Goal: Task Accomplishment & Management: Complete application form

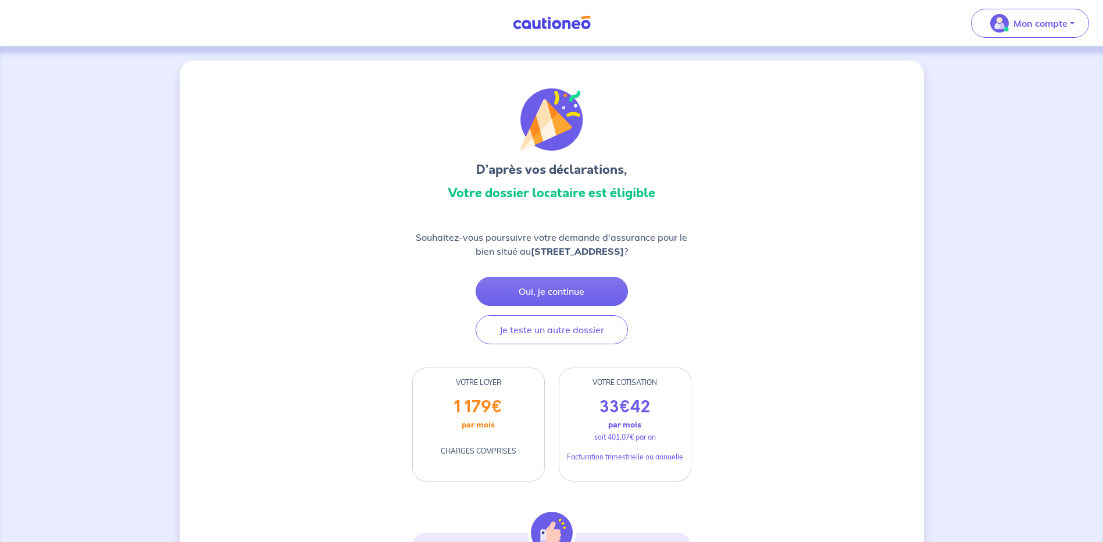
click at [548, 19] on img at bounding box center [551, 23] width 87 height 15
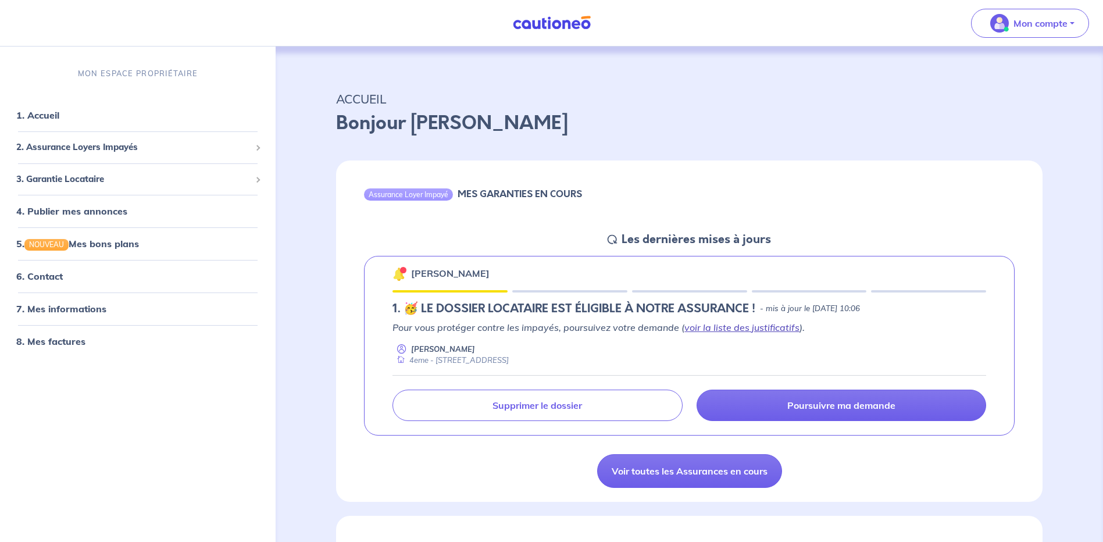
click at [749, 328] on link "voir la liste des justificatifs" at bounding box center [741, 327] width 115 height 12
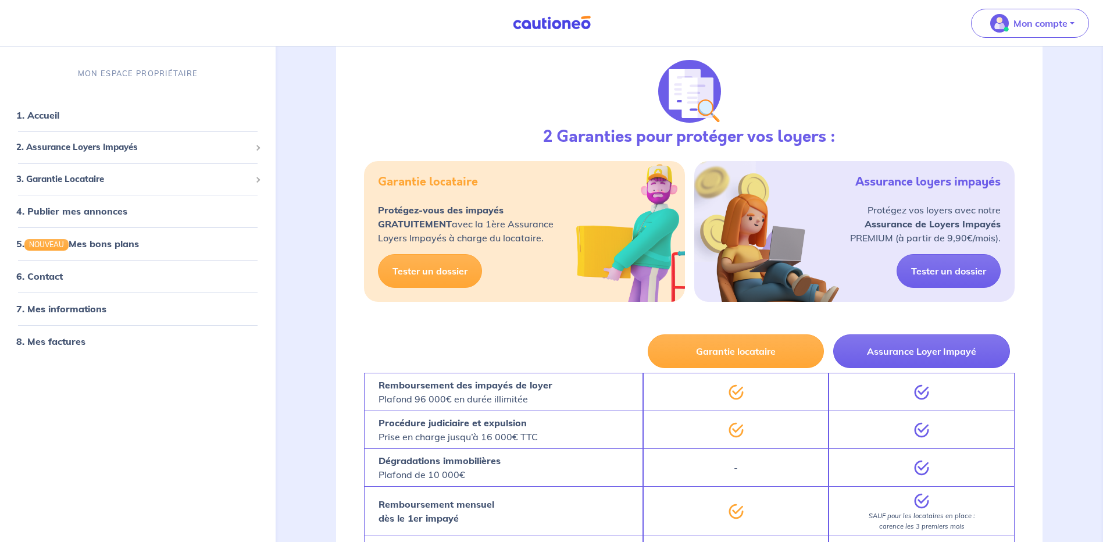
scroll to position [460, 0]
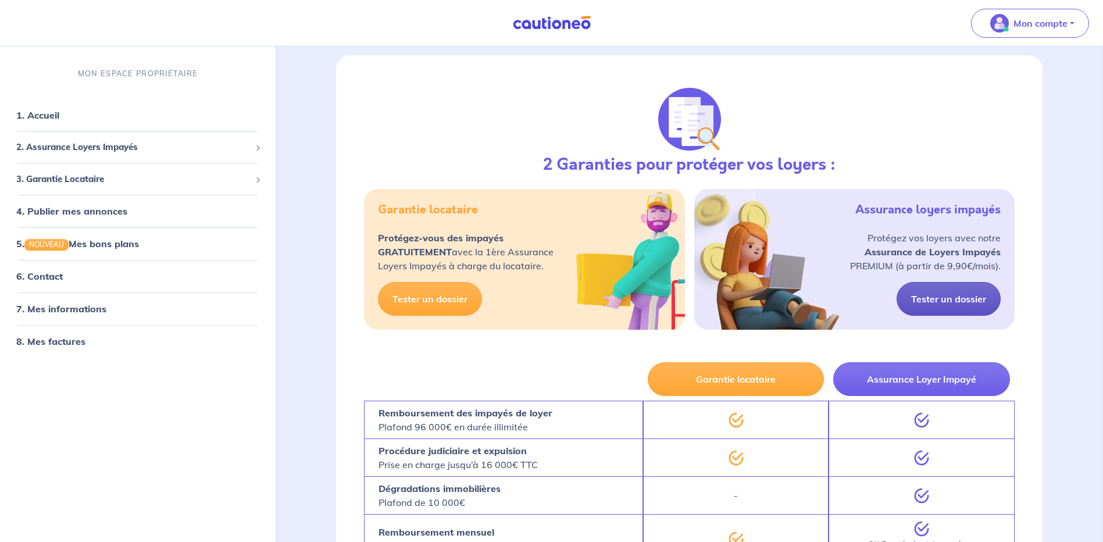
click at [962, 300] on link "Tester un dossier" at bounding box center [948, 299] width 104 height 34
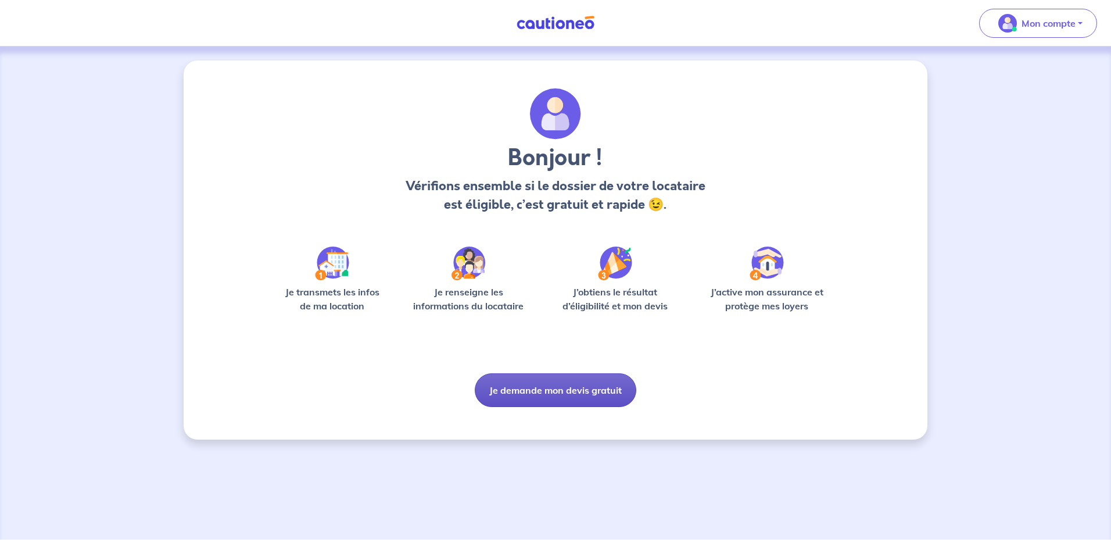
click at [568, 387] on button "Je demande mon devis gratuit" at bounding box center [556, 390] width 162 height 34
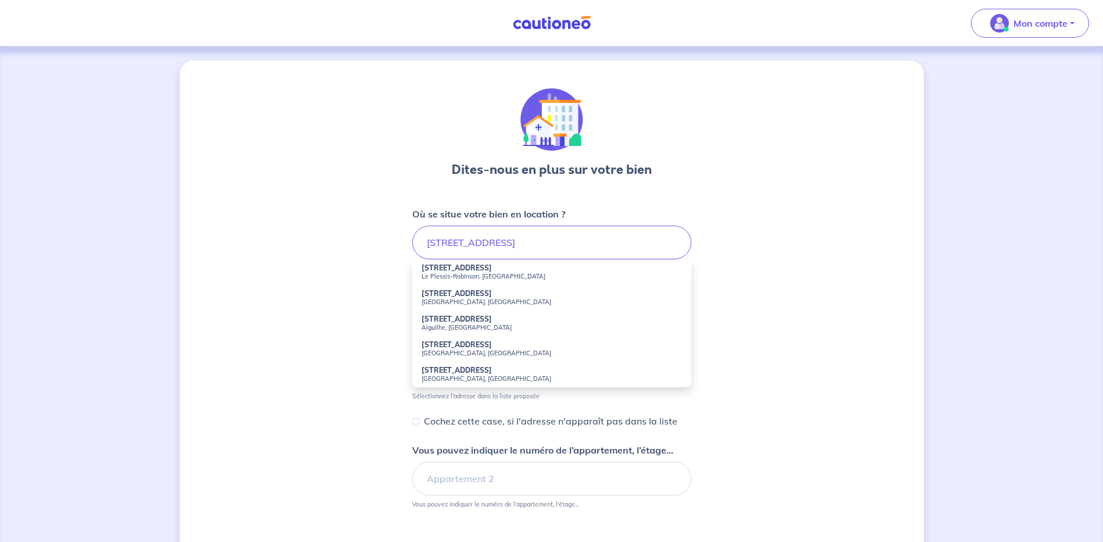
click at [455, 275] on small "Le Plessis-Robinson, [GEOGRAPHIC_DATA]" at bounding box center [551, 276] width 260 height 8
type input "[STREET_ADDRESS]"
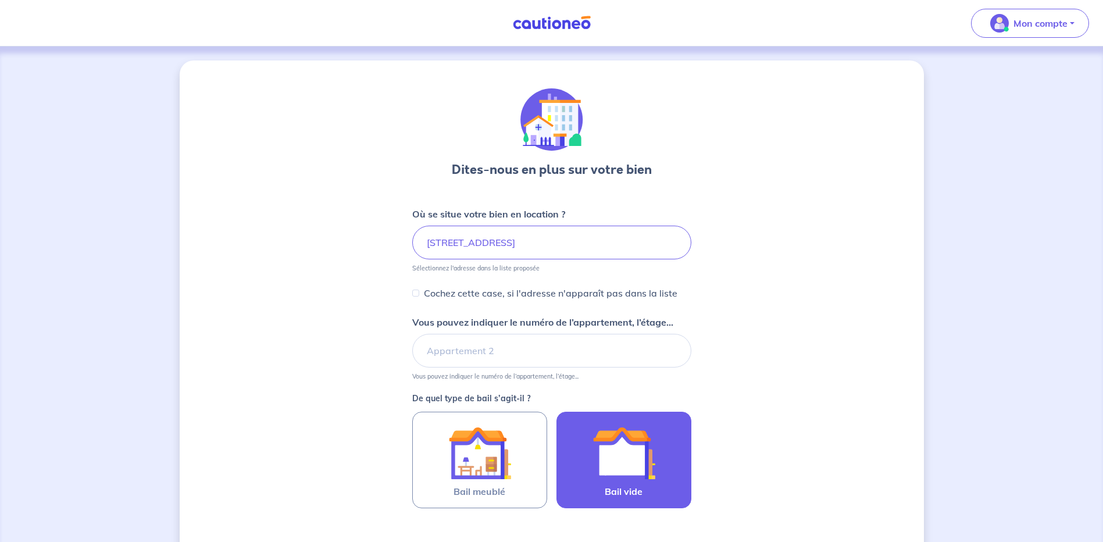
click at [639, 456] on img at bounding box center [623, 452] width 63 height 63
click at [0, 0] on input "Bail vide" at bounding box center [0, 0] width 0 height 0
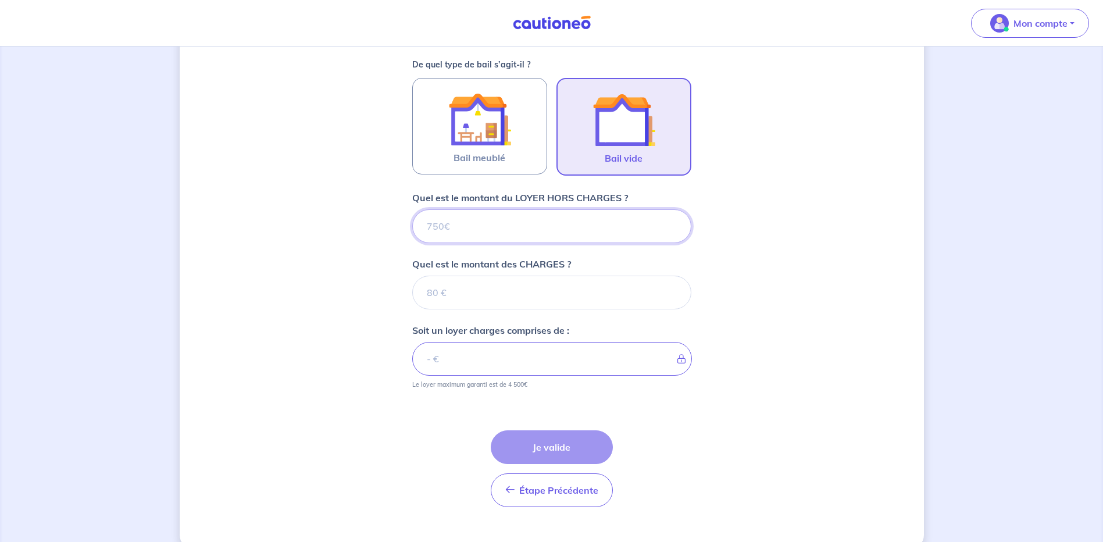
scroll to position [336, 0]
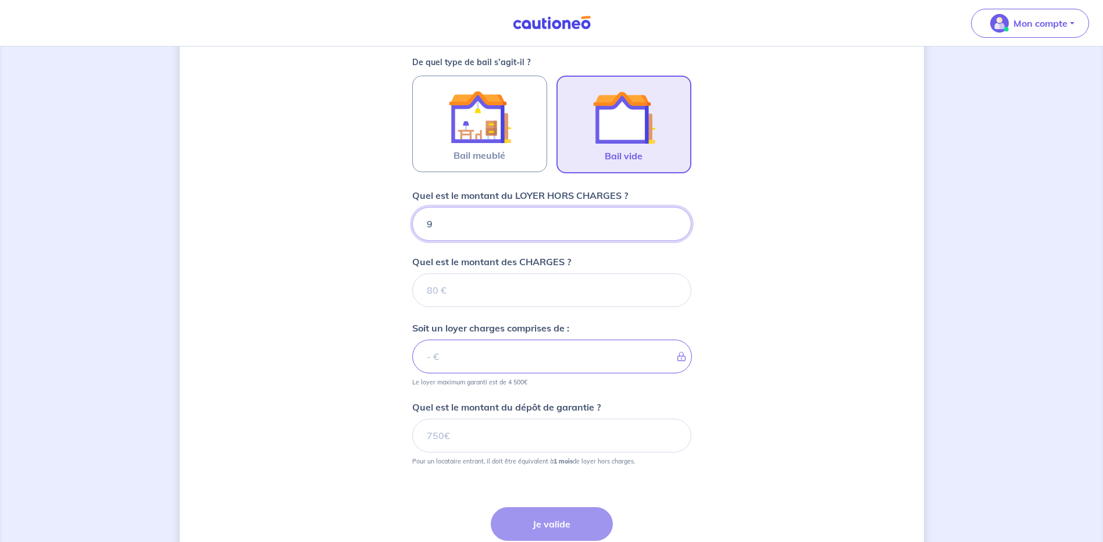
type input "99"
type input "999"
click at [460, 287] on input "Quel est le montant des CHARGES ?" at bounding box center [551, 290] width 279 height 34
type input "180"
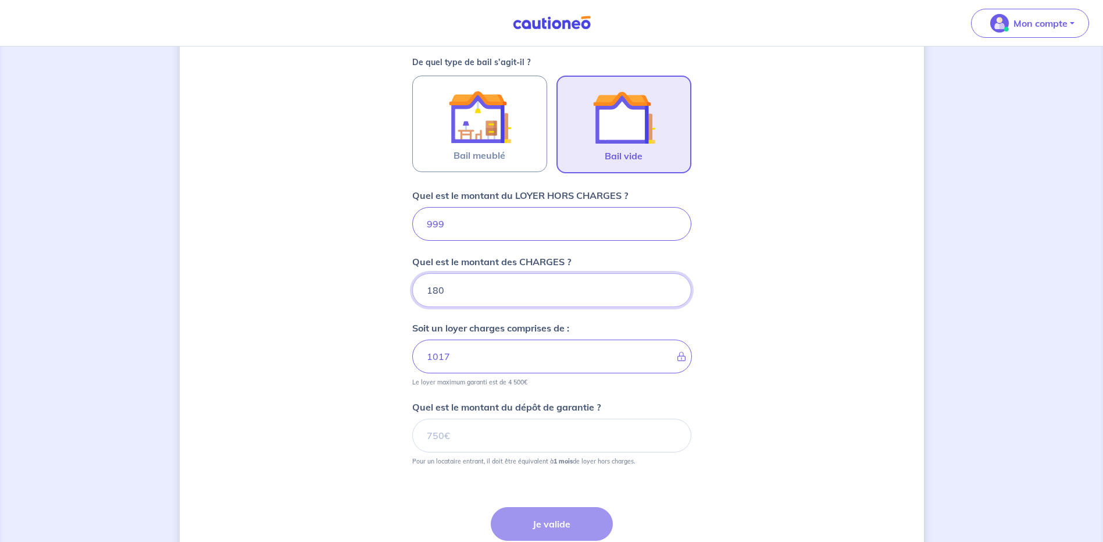
type input "1179"
type input "180"
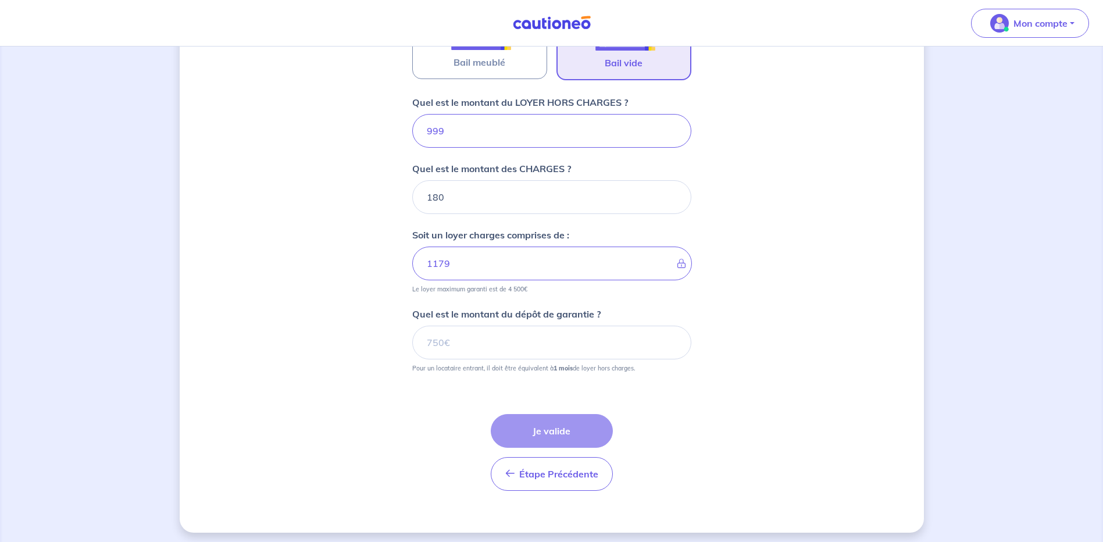
scroll to position [434, 0]
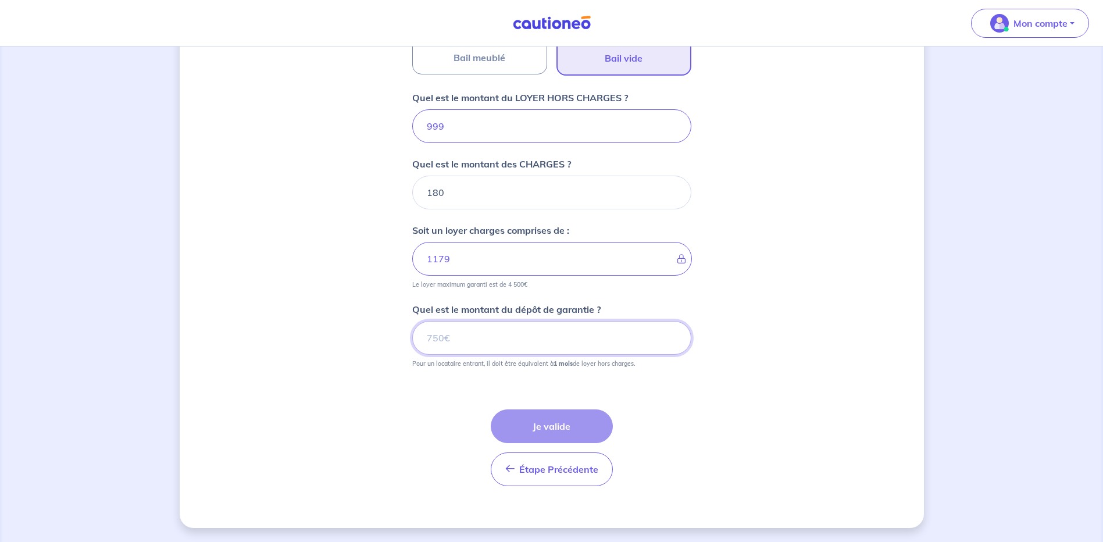
click at [461, 330] on input "Quel est le montant du dépôt de garantie ?" at bounding box center [551, 338] width 279 height 34
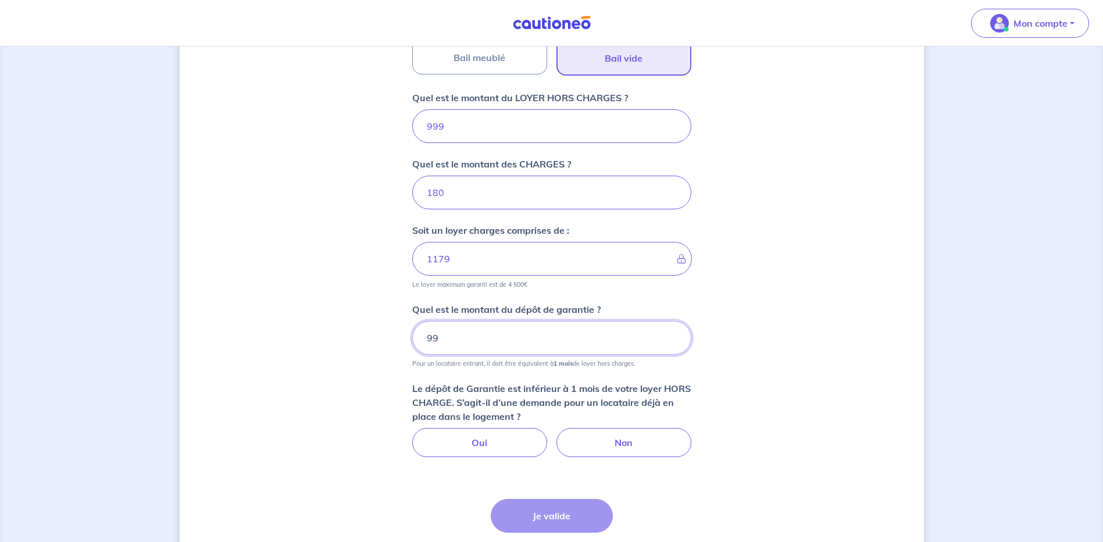
type input "9"
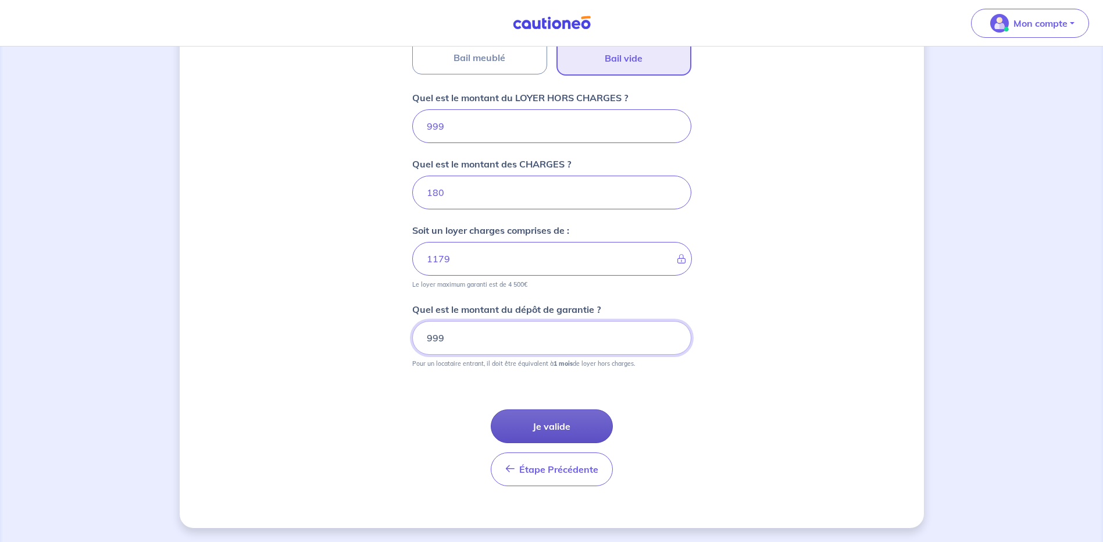
type input "999"
click at [544, 428] on button "Je valide" at bounding box center [552, 426] width 122 height 34
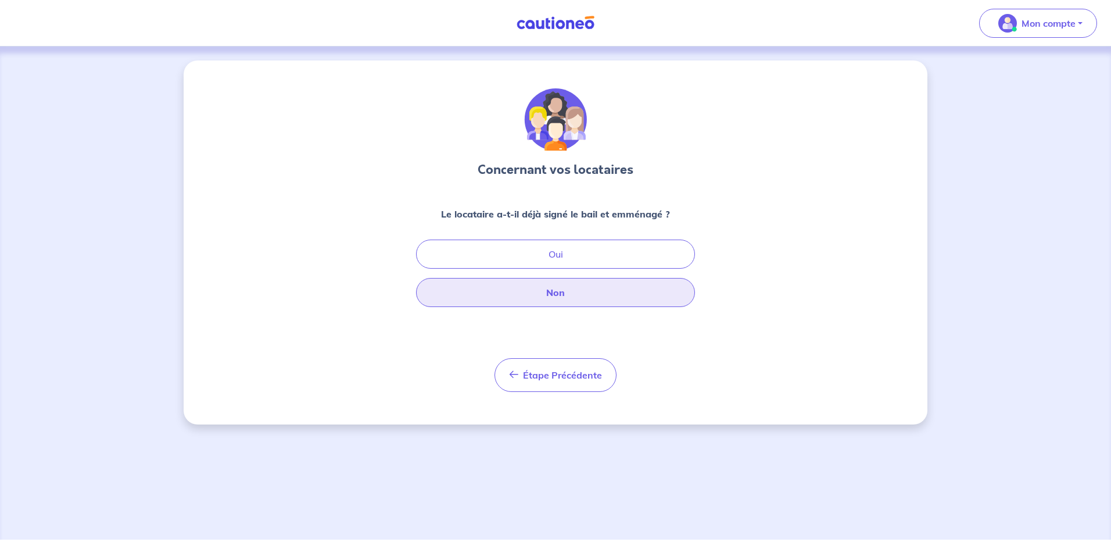
click at [549, 298] on button "Non" at bounding box center [555, 292] width 279 height 29
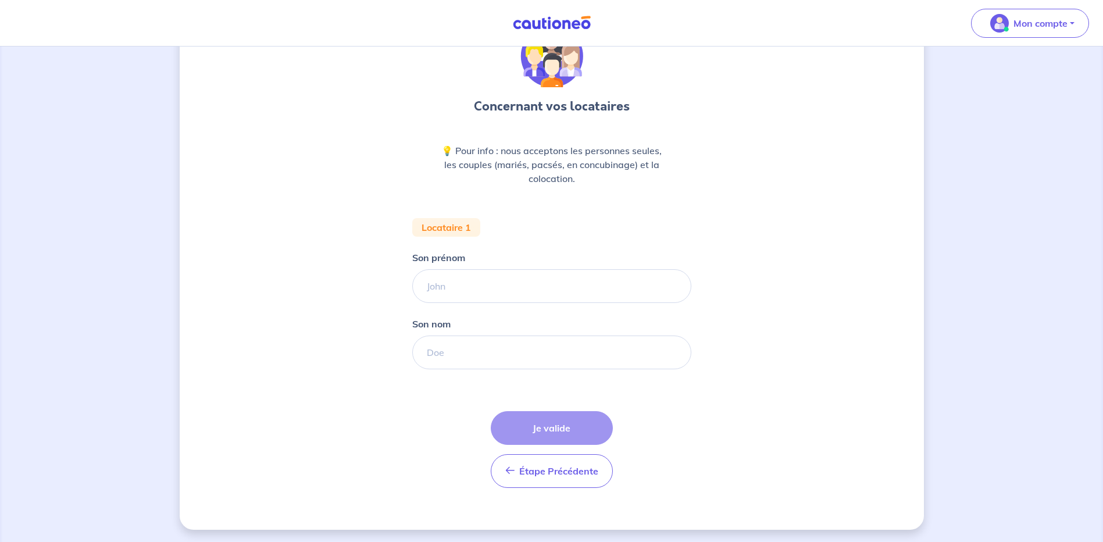
scroll to position [65, 0]
click at [465, 279] on input "Son prénom" at bounding box center [551, 284] width 279 height 34
type input "megane"
type input "fanuel"
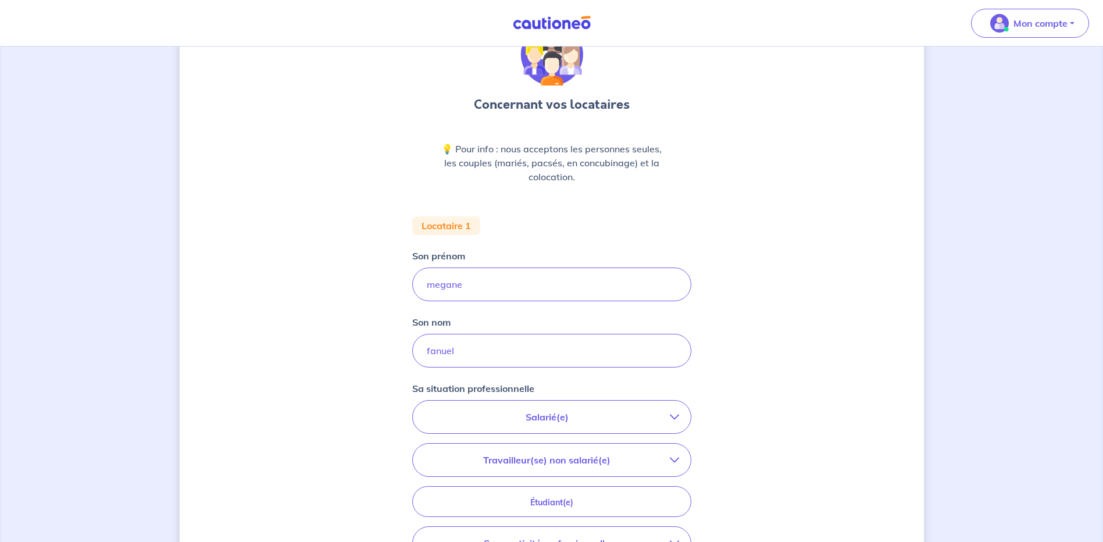
click at [538, 416] on p "Salarié(e)" at bounding box center [546, 417] width 245 height 14
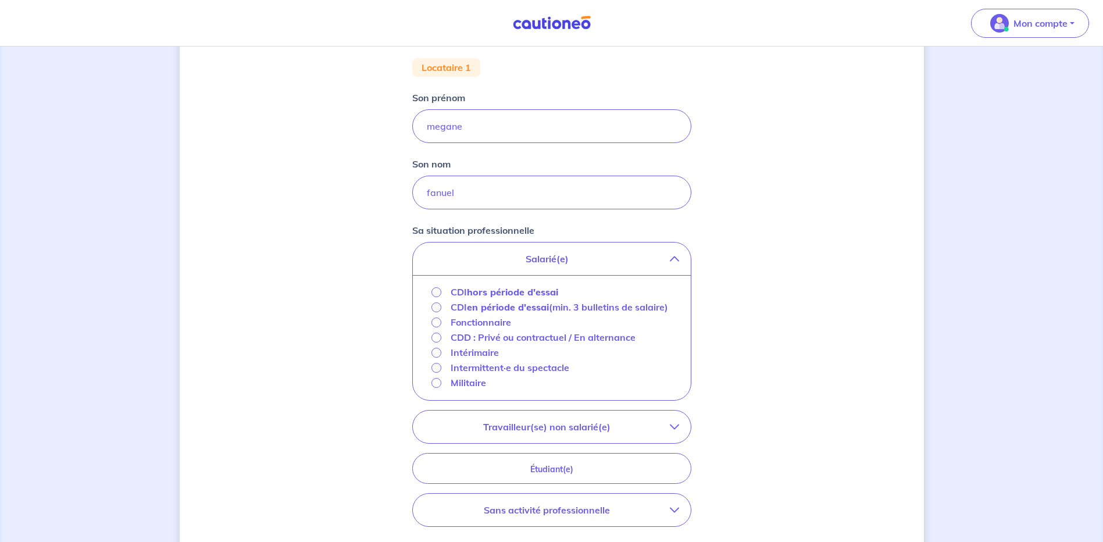
scroll to position [239, 0]
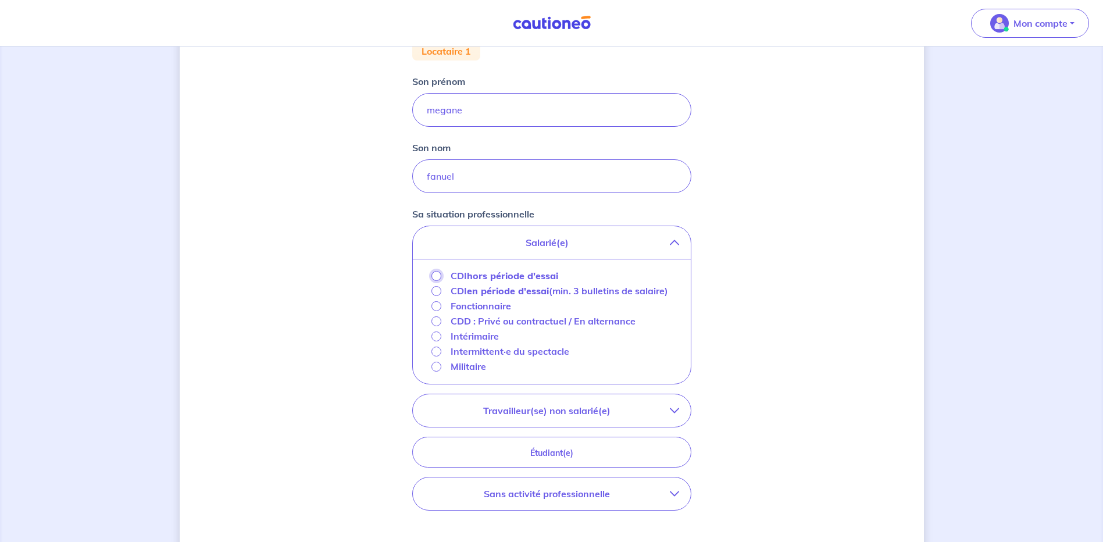
click at [438, 276] on input "CDI hors période d'essai" at bounding box center [436, 276] width 10 height 10
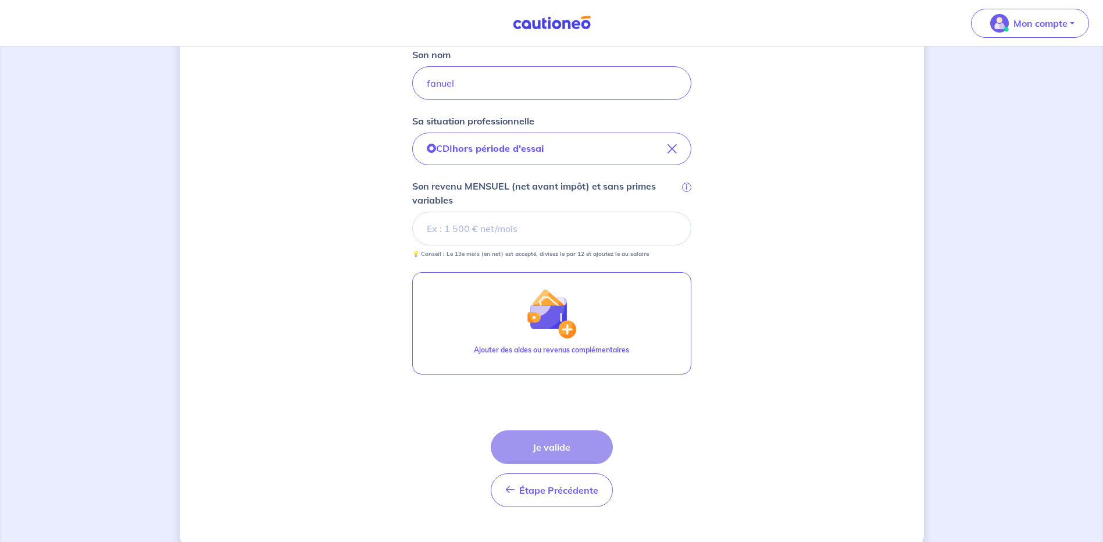
scroll to position [353, 0]
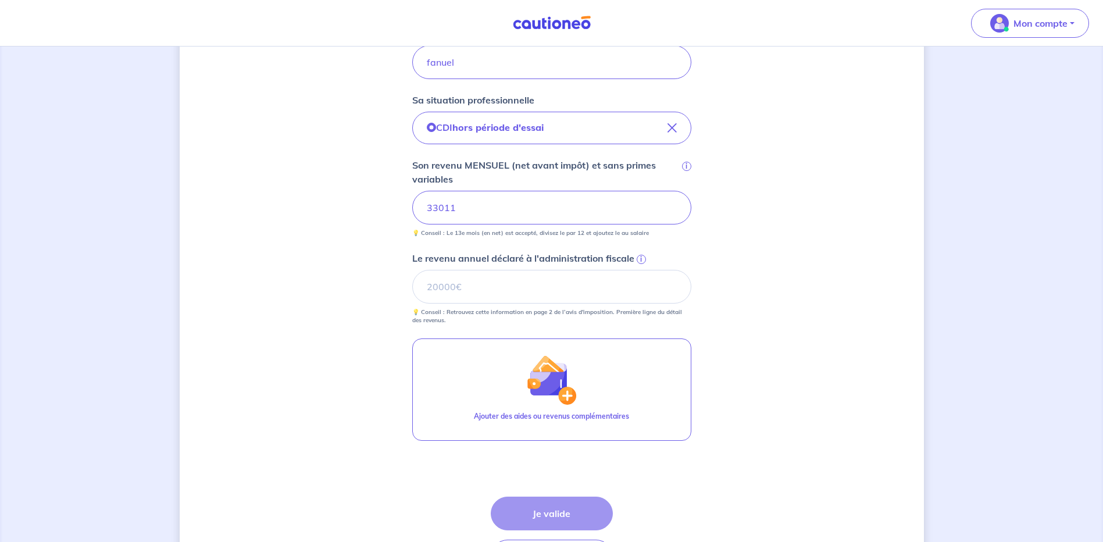
click at [443, 207] on input "33011" at bounding box center [551, 208] width 279 height 34
click at [600, 291] on input "Le revenu annuel déclaré à l'administration fiscale i" at bounding box center [551, 287] width 279 height 34
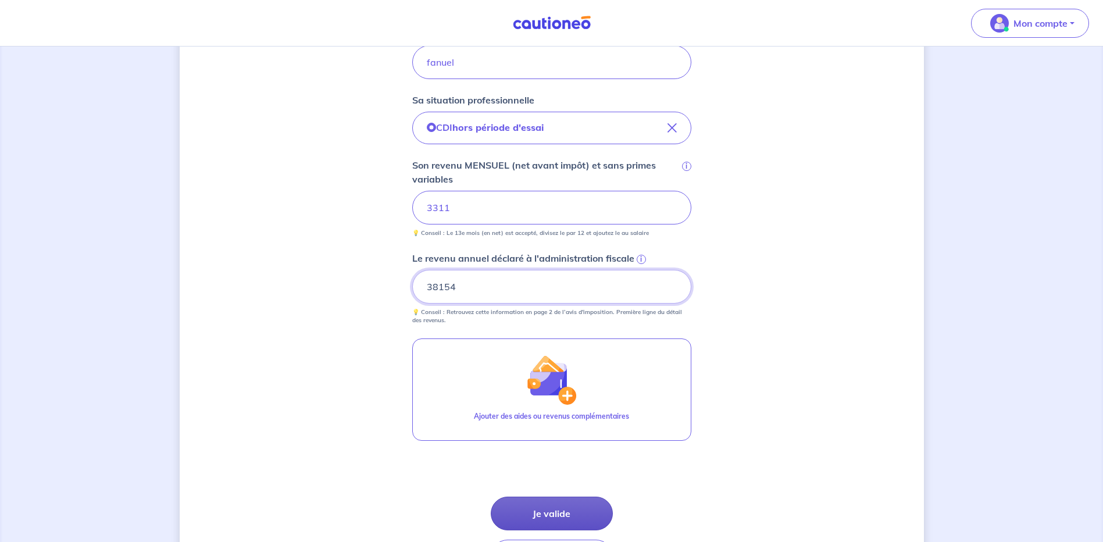
type input "38154"
click at [566, 513] on button "Je valide" at bounding box center [552, 513] width 122 height 34
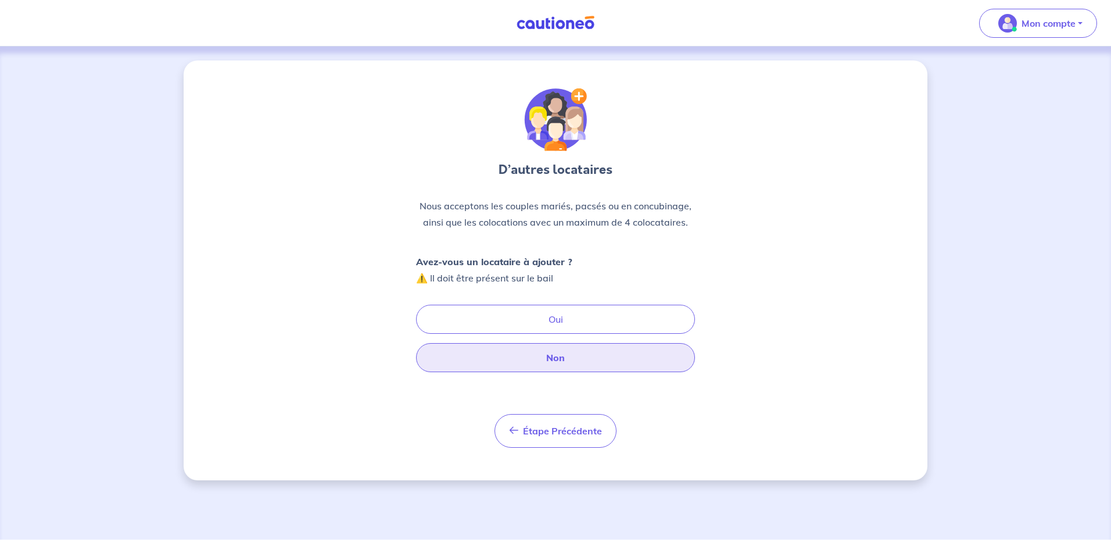
click at [568, 363] on button "Non" at bounding box center [555, 357] width 279 height 29
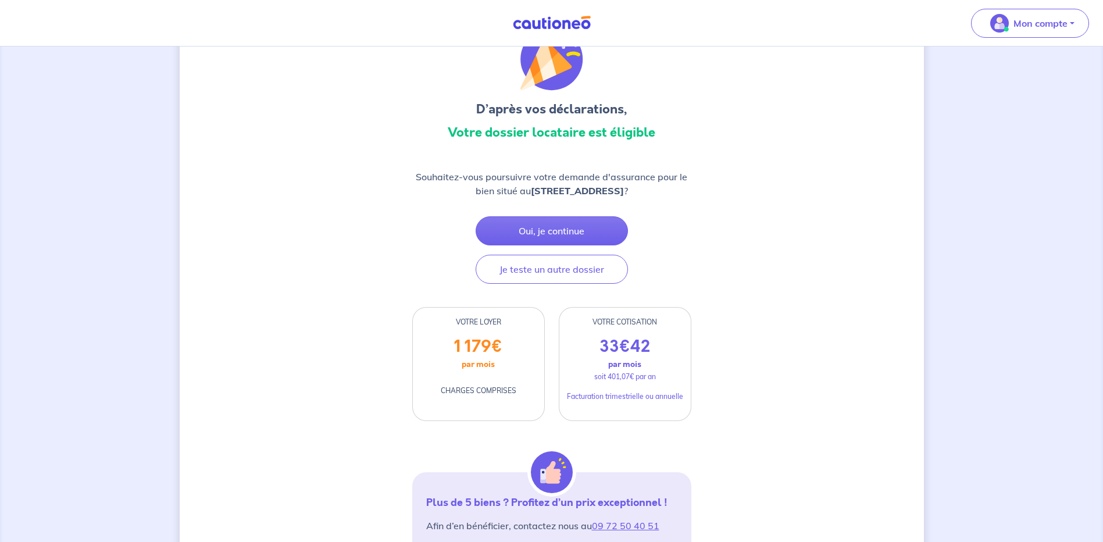
scroll to position [36, 0]
